Goal: Navigation & Orientation: Find specific page/section

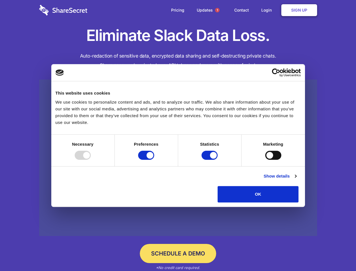
click at [91, 160] on div at bounding box center [83, 155] width 16 height 9
click at [154, 160] on input "Preferences" at bounding box center [146, 155] width 16 height 9
checkbox input "false"
click at [210, 160] on input "Statistics" at bounding box center [210, 155] width 16 height 9
checkbox input "false"
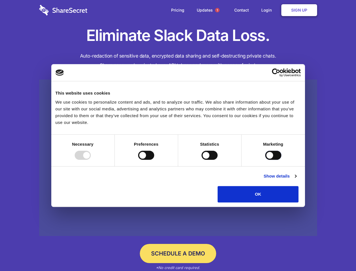
click at [265, 160] on input "Marketing" at bounding box center [273, 155] width 16 height 9
checkbox input "true"
click at [296, 179] on link "Show details" at bounding box center [280, 176] width 33 height 7
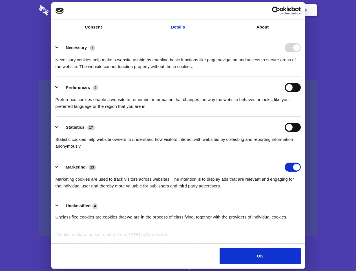
click at [301, 77] on li "Necessary 7 Necessary cookies help make a website usable by enabling basic func…" at bounding box center [178, 57] width 245 height 40
click at [217, 10] on span "1" at bounding box center [217, 10] width 5 height 5
